Goal: Check status: Check status

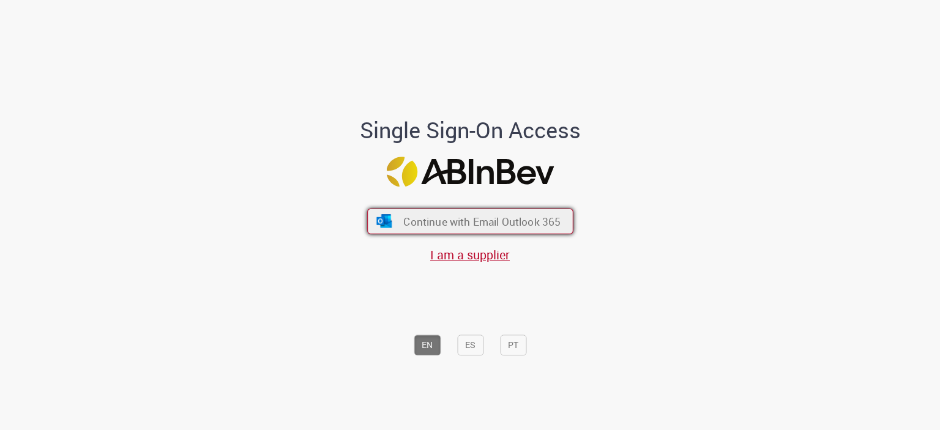
click at [432, 222] on span "Continue with Email Outlook 365" at bounding box center [481, 221] width 157 height 14
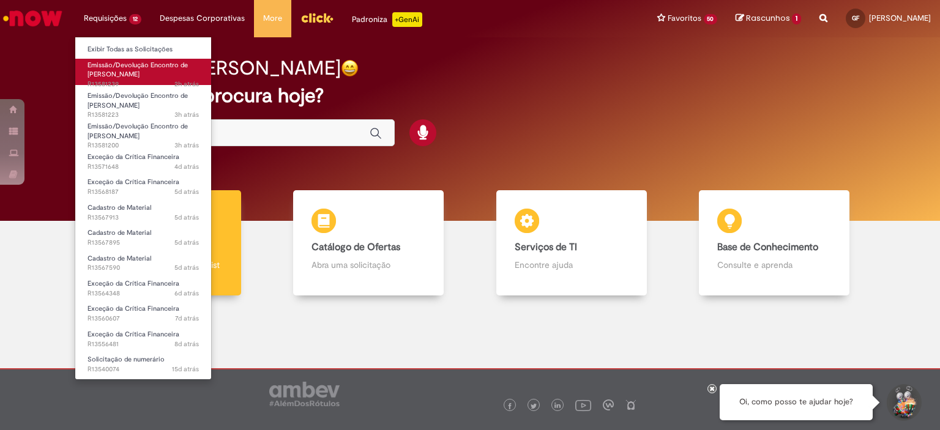
click at [134, 78] on body "Pular para o conteúdo da página Requisições 12 Exibir Todas as Solicitações Emi…" at bounding box center [470, 215] width 940 height 430
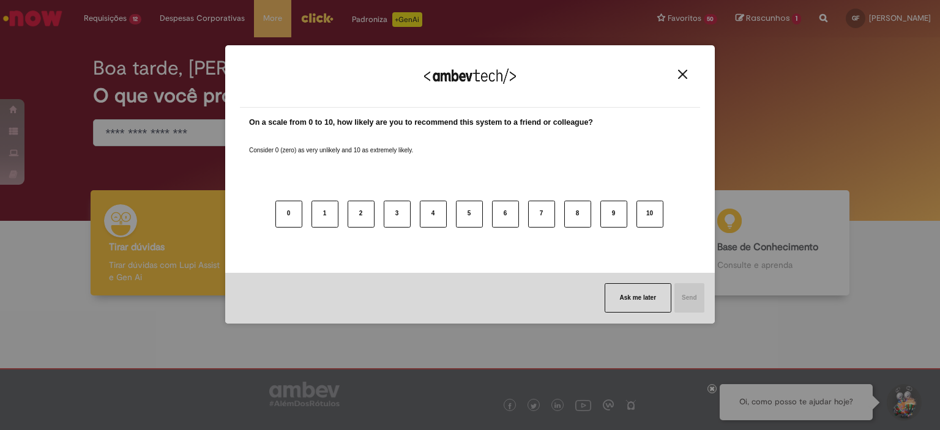
click at [675, 73] on button "Close" at bounding box center [683, 74] width 17 height 10
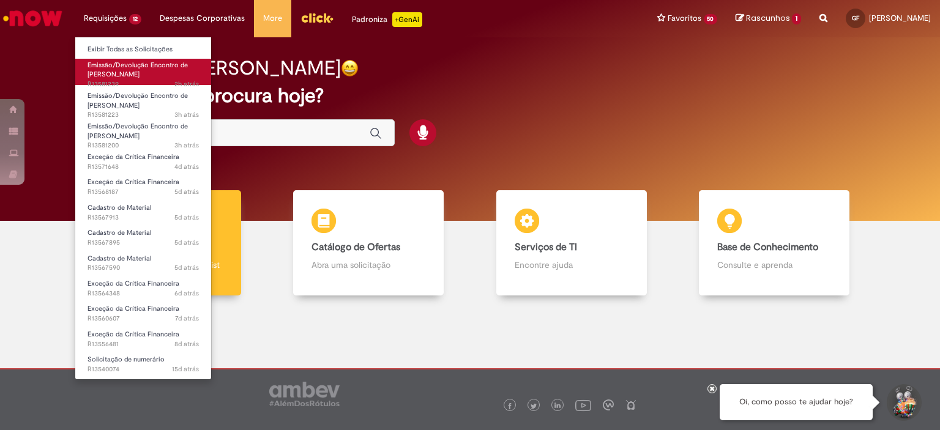
click at [107, 76] on span "Emissão/Devolução Encontro de [PERSON_NAME]" at bounding box center [138, 70] width 100 height 19
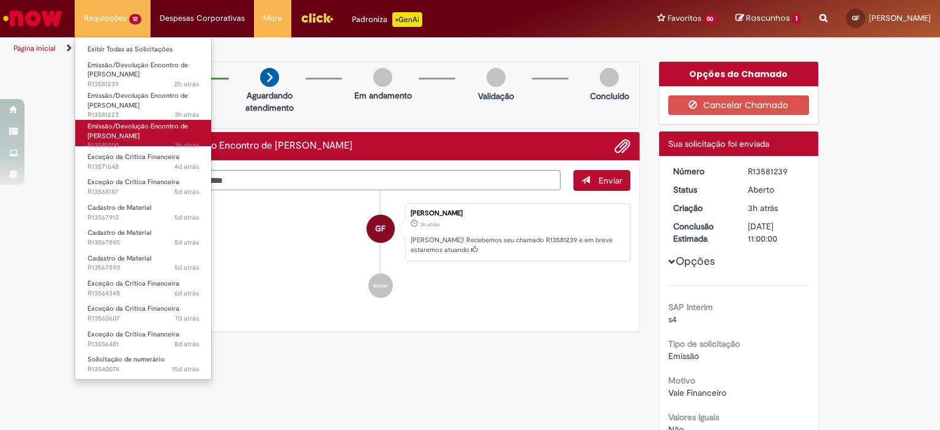
click at [148, 135] on link "Emissão/Devolução Encontro de Contas Fornecedor 3h atrás 3 horas atrás R13581200" at bounding box center [143, 133] width 136 height 26
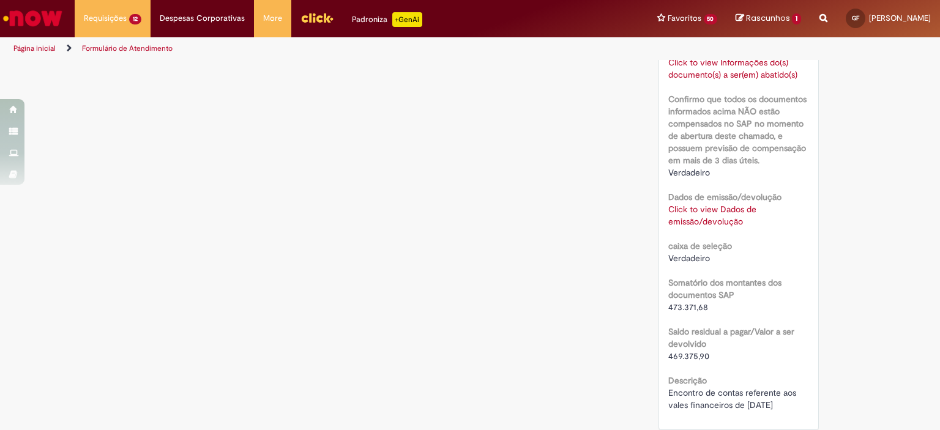
scroll to position [962, 0]
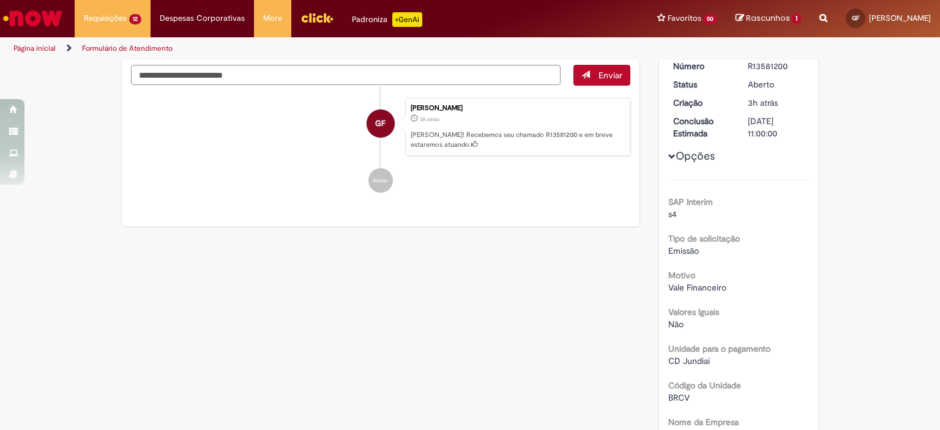
scroll to position [0, 0]
